Goal: Task Accomplishment & Management: Use online tool/utility

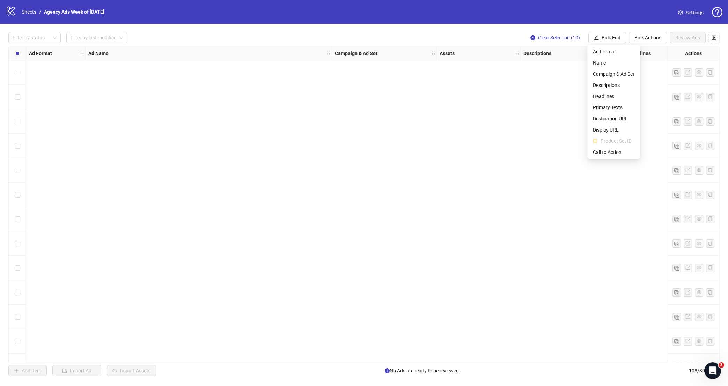
scroll to position [2337, 398]
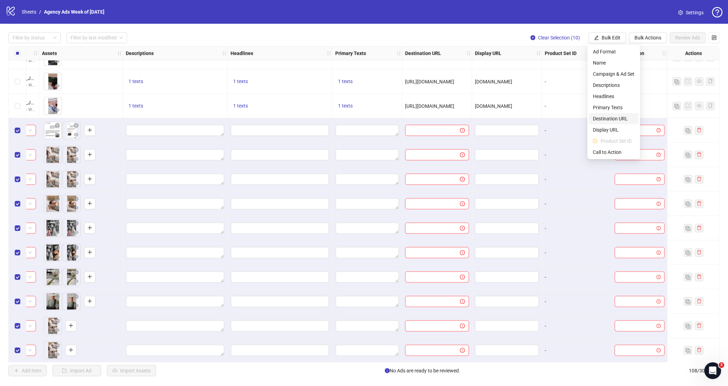
click at [615, 124] on li "Destination URL" at bounding box center [614, 118] width 50 height 11
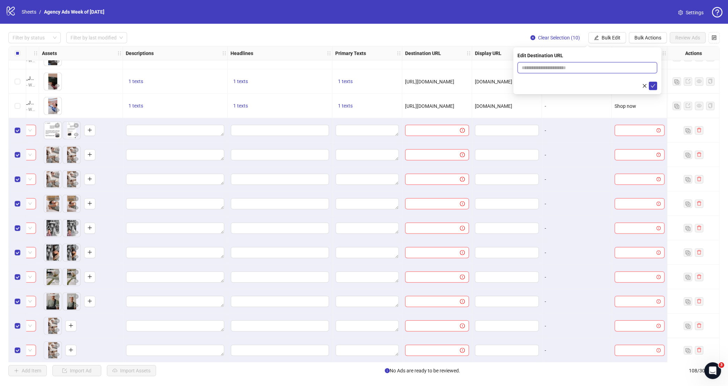
click at [578, 65] on input "text" at bounding box center [585, 68] width 126 height 8
click at [581, 67] on input "text" at bounding box center [585, 68] width 126 height 8
type input "**********"
click at [651, 86] on icon "check" at bounding box center [652, 85] width 5 height 5
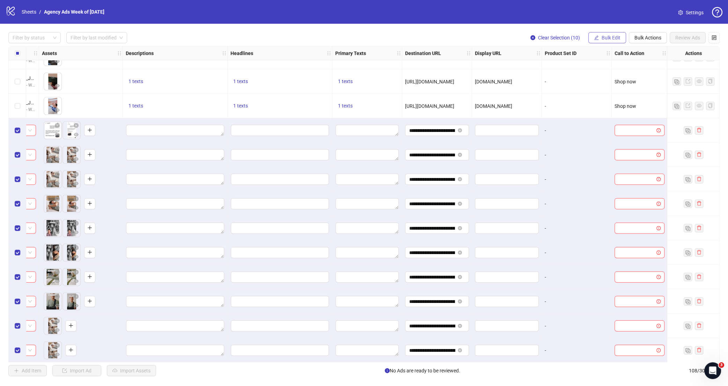
click at [599, 39] on button "Bulk Edit" at bounding box center [607, 37] width 38 height 11
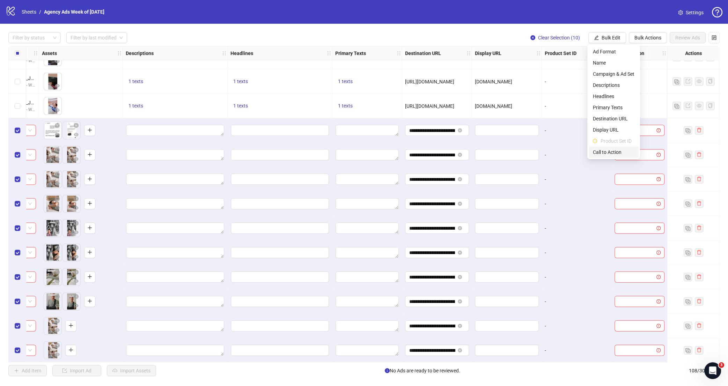
click at [616, 151] on span "Call to Action" at bounding box center [614, 152] width 42 height 8
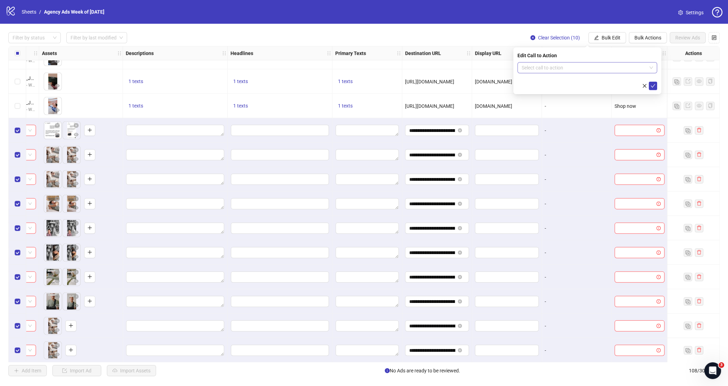
drag, startPoint x: 563, startPoint y: 74, endPoint x: 564, endPoint y: 69, distance: 4.6
click at [563, 73] on form "Select call to action" at bounding box center [587, 76] width 140 height 28
click at [564, 69] on input "search" at bounding box center [584, 67] width 125 height 10
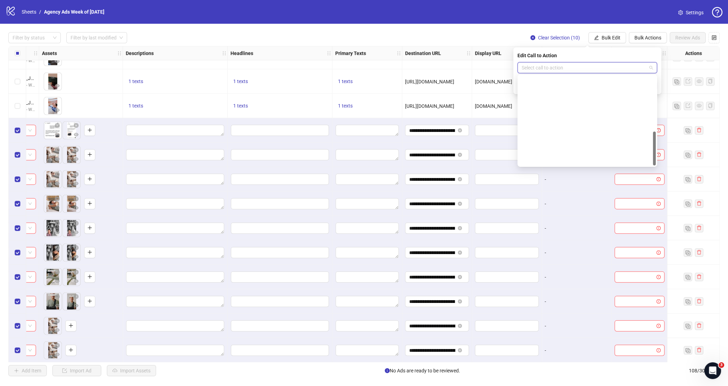
scroll to position [145, 0]
click at [559, 102] on div "Shop now" at bounding box center [587, 104] width 128 height 8
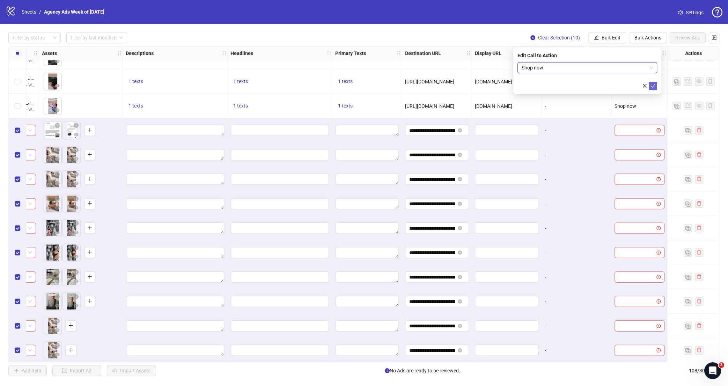
click at [651, 86] on icon "check" at bounding box center [652, 85] width 5 height 5
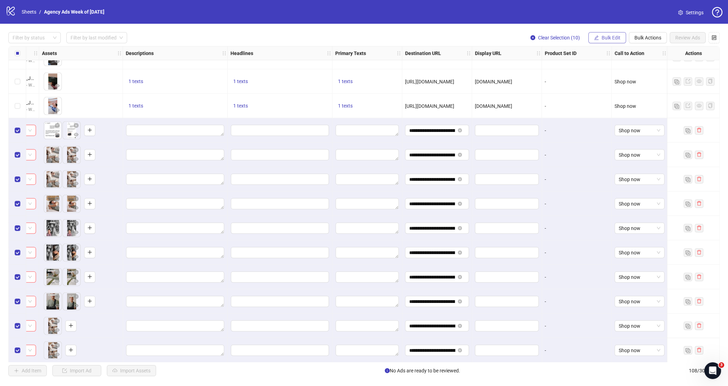
click at [610, 35] on span "Bulk Edit" at bounding box center [610, 38] width 19 height 6
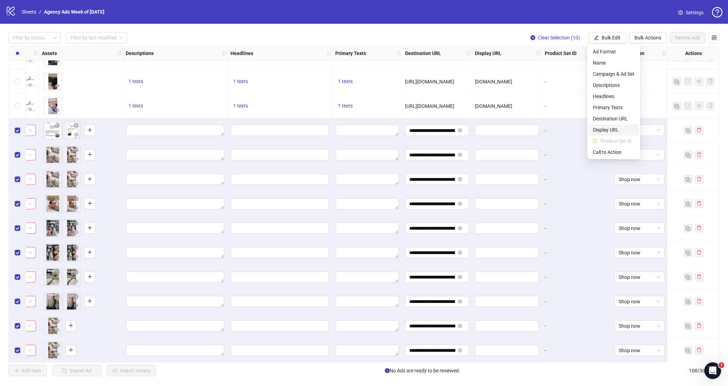
click at [601, 131] on span "Display URL" at bounding box center [614, 130] width 42 height 8
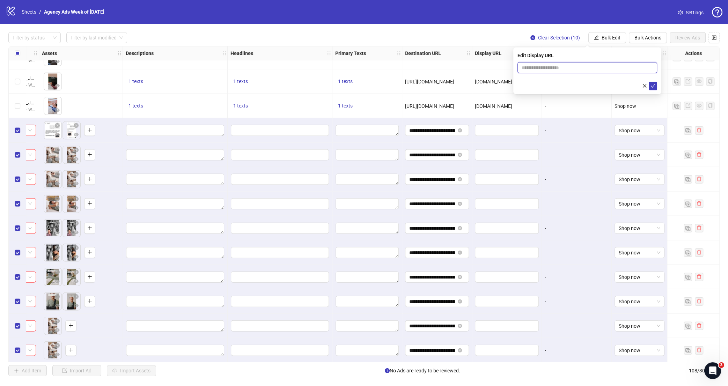
click at [604, 65] on input "text" at bounding box center [587, 67] width 140 height 11
type input "**********"
click at [652, 86] on icon "check" at bounding box center [652, 85] width 5 height 5
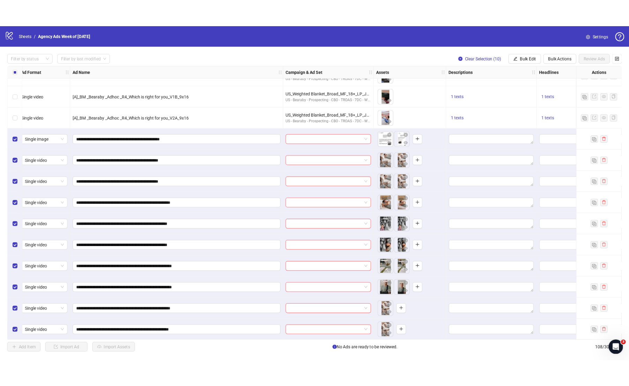
scroll to position [2337, 5]
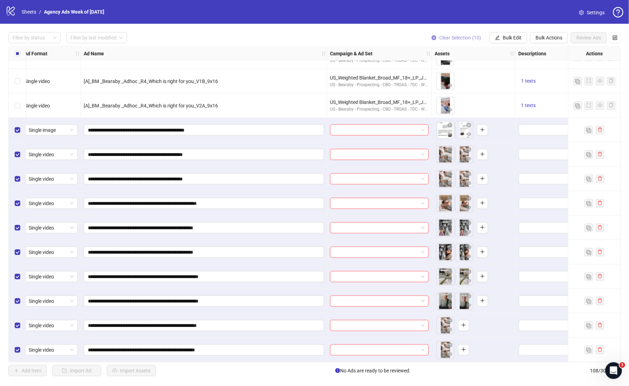
click at [452, 38] on span "Clear Selection (10)" at bounding box center [460, 38] width 42 height 6
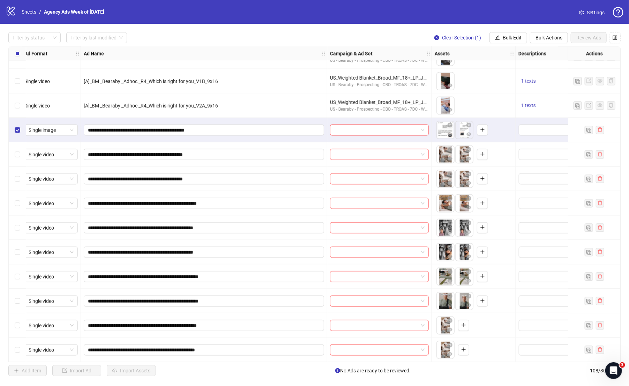
click at [20, 350] on div "Select row 108" at bounding box center [17, 350] width 17 height 24
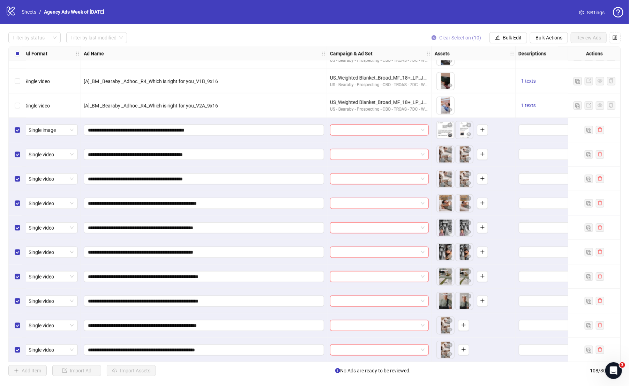
click at [439, 39] on span "Clear Selection (10)" at bounding box center [460, 38] width 42 height 6
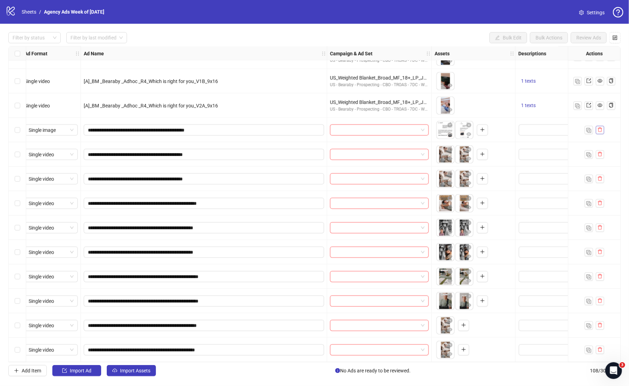
click at [601, 130] on icon "delete" at bounding box center [600, 129] width 5 height 5
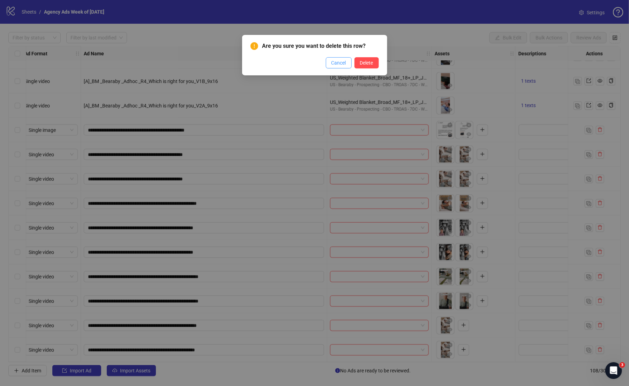
click at [338, 65] on span "Cancel" at bounding box center [339, 63] width 15 height 6
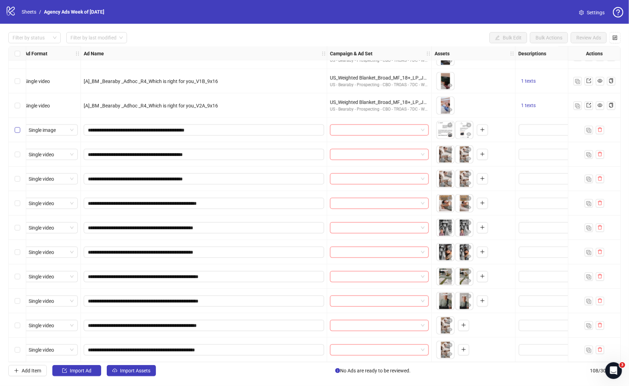
click at [18, 133] on label "Select row 99" at bounding box center [18, 130] width 6 height 8
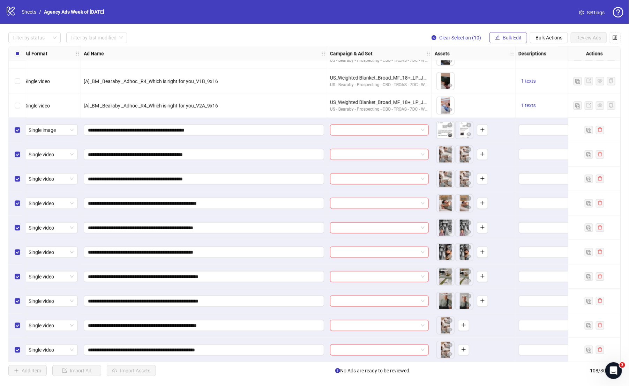
click at [505, 36] on span "Bulk Edit" at bounding box center [512, 38] width 19 height 6
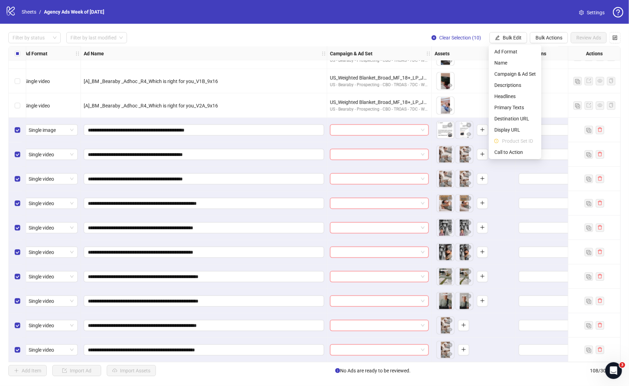
click at [381, 37] on div "Filter by status Filter by last modified Clear Selection (10) Bulk Edit Bulk Ac…" at bounding box center [314, 37] width 613 height 11
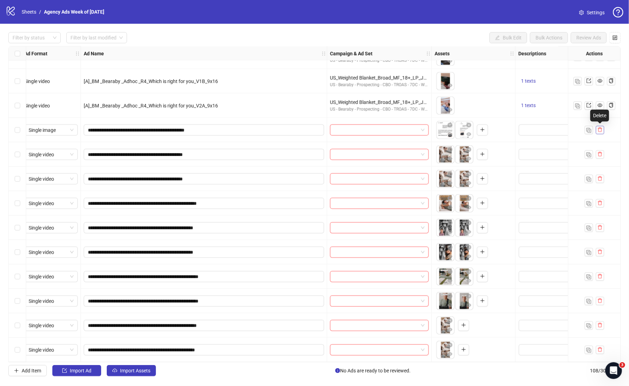
click at [602, 127] on icon "delete" at bounding box center [600, 129] width 5 height 5
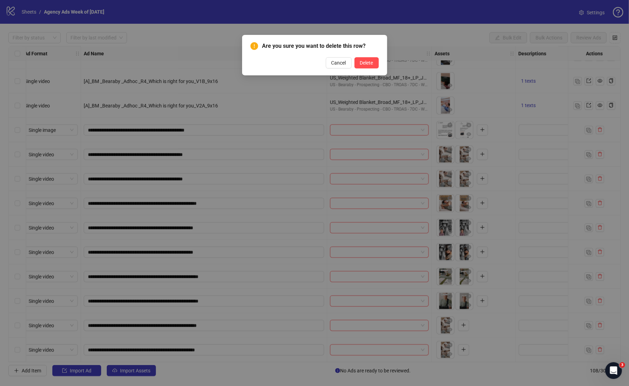
click at [365, 54] on div "Are you sure you want to delete this row? Cancel Delete" at bounding box center [315, 55] width 128 height 27
click at [365, 60] on span "Delete" at bounding box center [366, 63] width 13 height 6
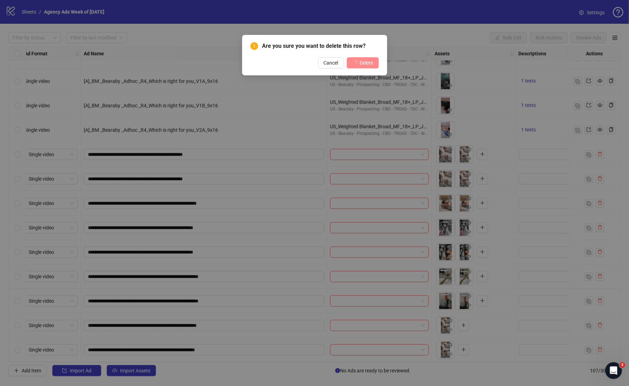
scroll to position [2313, 5]
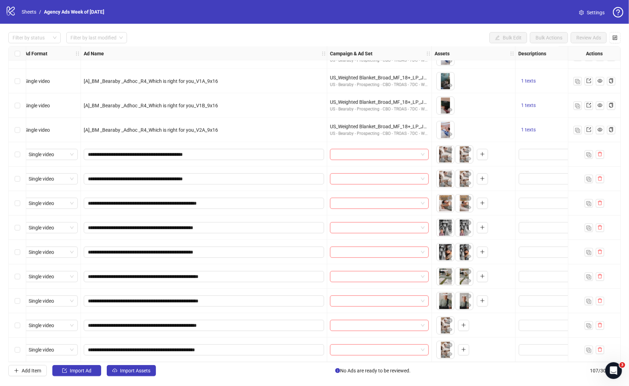
click at [599, 154] on icon "delete" at bounding box center [600, 153] width 5 height 5
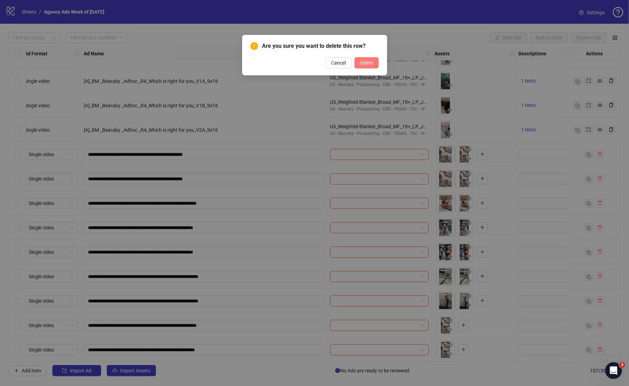
click at [365, 60] on span "Delete" at bounding box center [366, 63] width 13 height 6
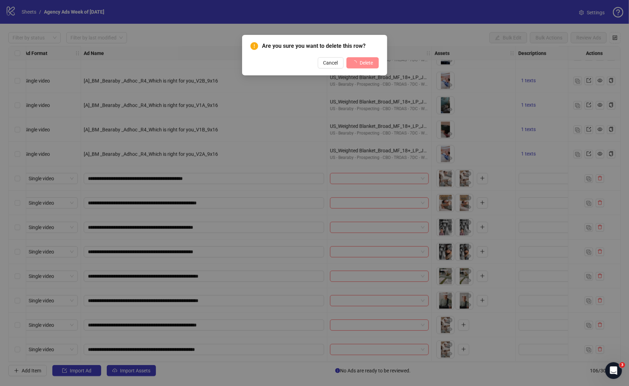
scroll to position [2289, 5]
